Goal: Use online tool/utility: Utilize a website feature to perform a specific function

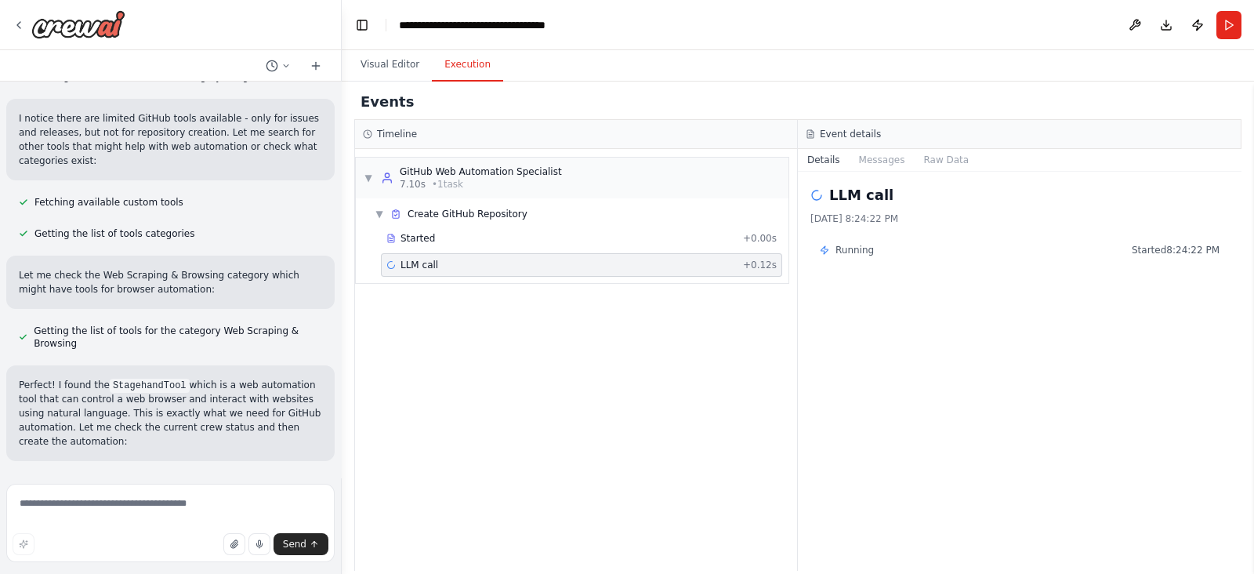
drag, startPoint x: 345, startPoint y: 231, endPoint x: 342, endPoint y: 221, distance: 10.7
click at [342, 221] on div "Hello! I'm the CrewAI assistant. What kind of automation do you want to build? …" at bounding box center [627, 287] width 1254 height 574
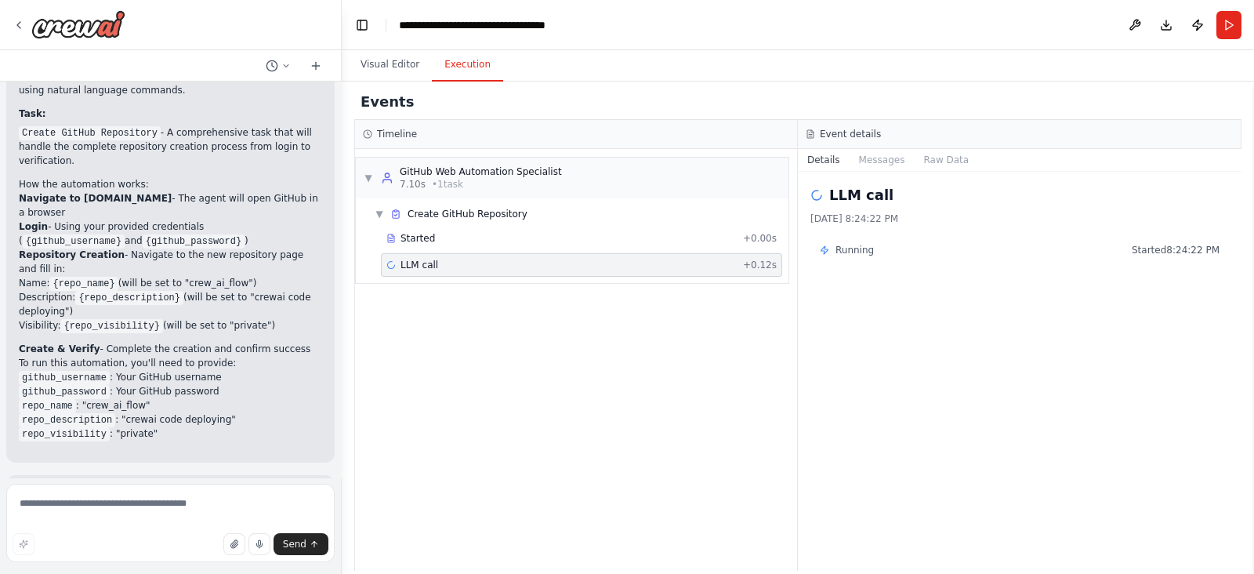
scroll to position [1547, 0]
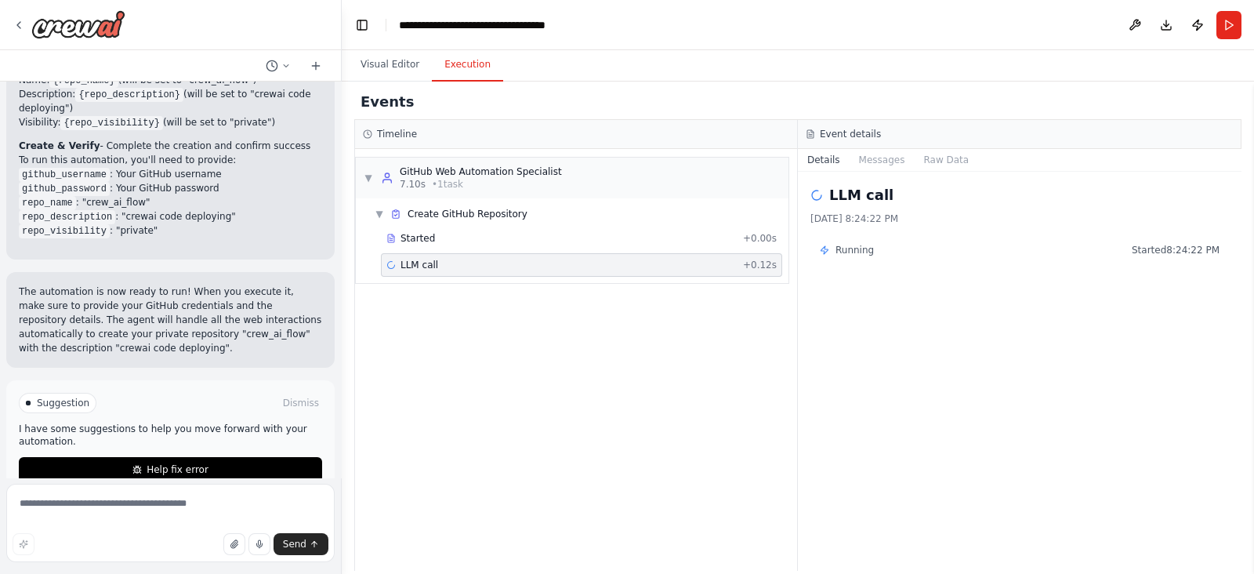
click at [478, 408] on div "▼ GitHub Web Automation Specialist 7.10s • 1 task ▼ Create GitHub Repository St…" at bounding box center [576, 360] width 442 height 422
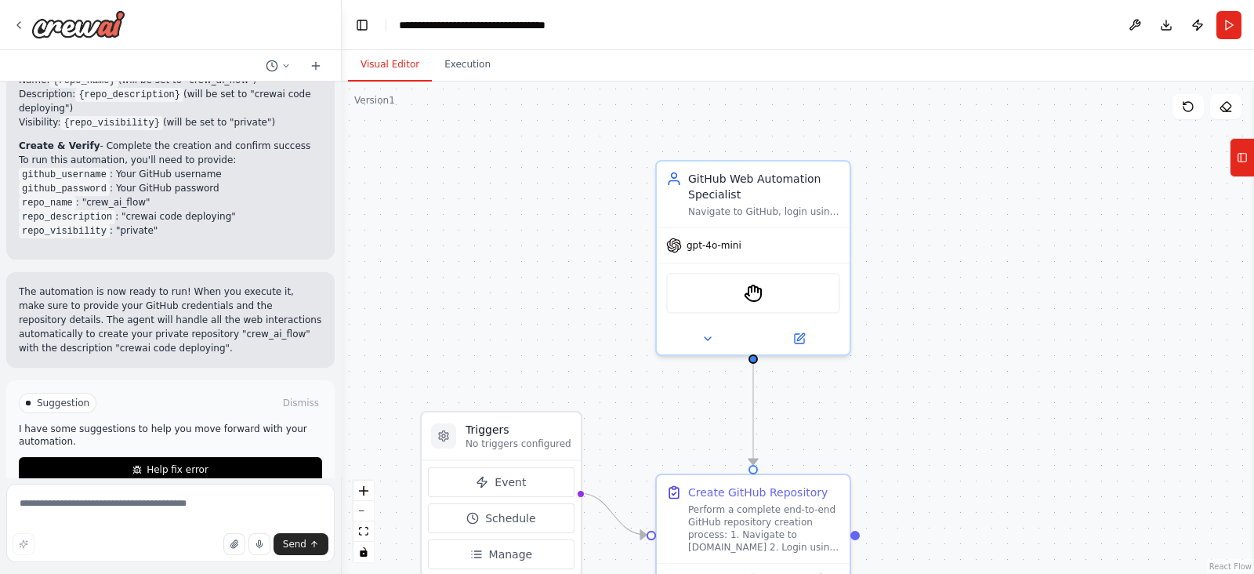
click at [368, 64] on button "Visual Editor" at bounding box center [390, 65] width 84 height 33
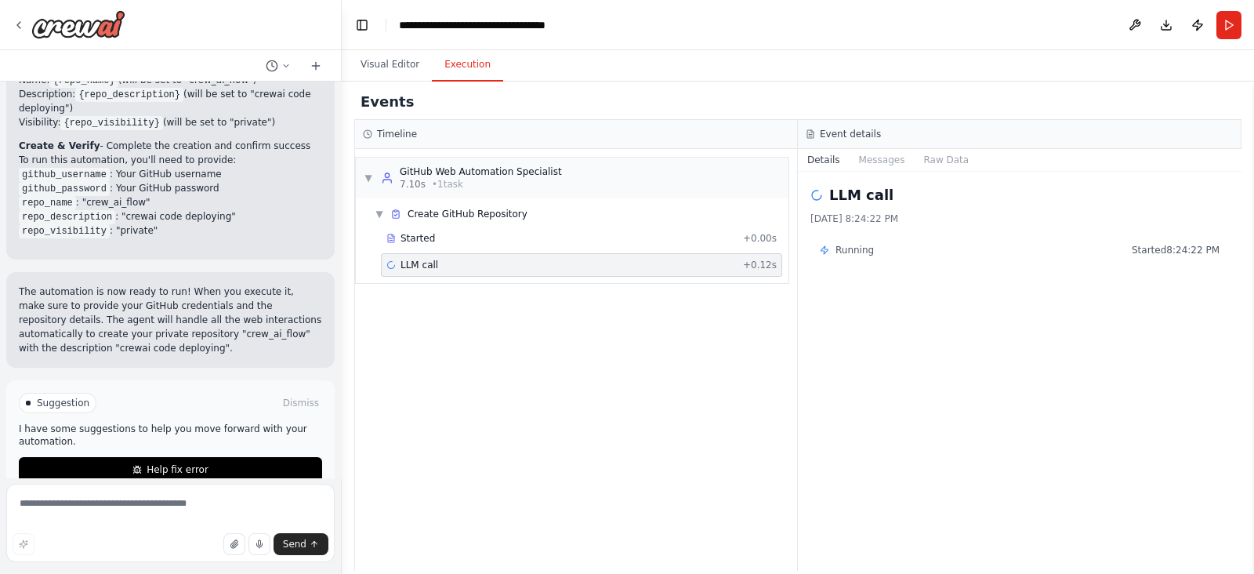
click at [471, 53] on button "Execution" at bounding box center [467, 65] width 71 height 33
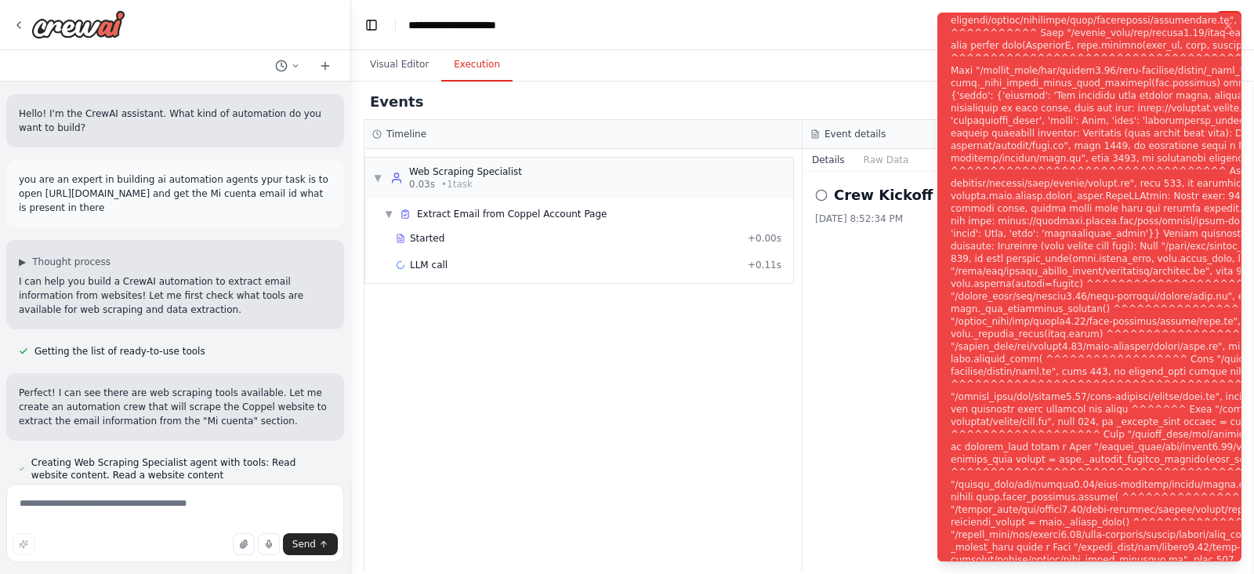
scroll to position [606, 0]
